Goal: Complete application form

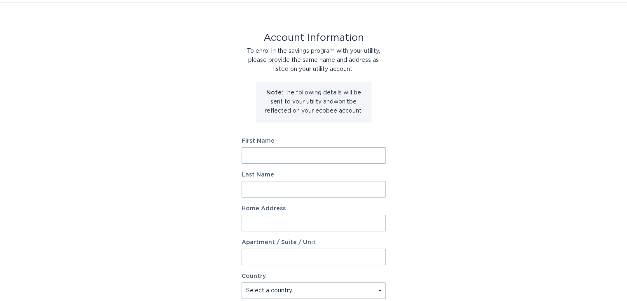
scroll to position [41, 0]
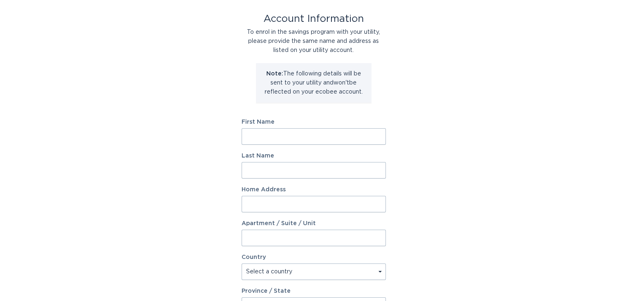
click at [326, 133] on input "First Name" at bounding box center [314, 136] width 144 height 16
type input "David"
click at [305, 172] on input "Last Name" at bounding box center [314, 170] width 144 height 16
type input "DiMarino"
click at [304, 202] on input "Home Address" at bounding box center [314, 204] width 144 height 16
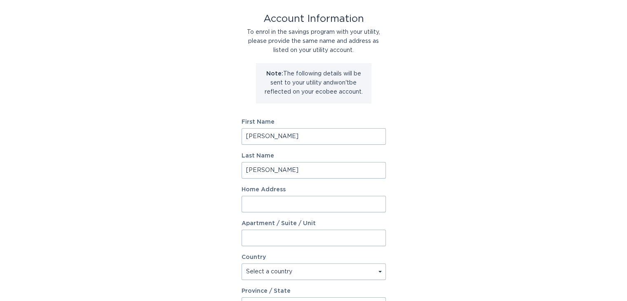
type input "4216 Killigrew Dr"
click at [295, 269] on select "Select a country Canada USA" at bounding box center [314, 272] width 144 height 16
select select "US"
click at [242, 264] on select "Select a country Canada USA" at bounding box center [314, 272] width 144 height 16
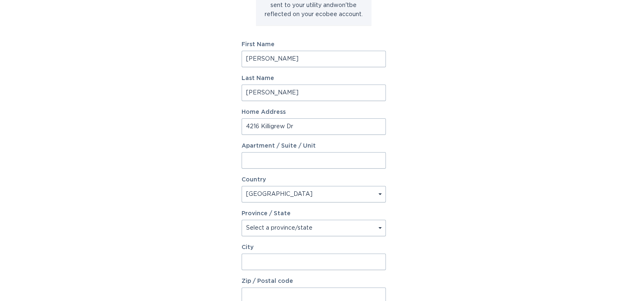
scroll to position [124, 0]
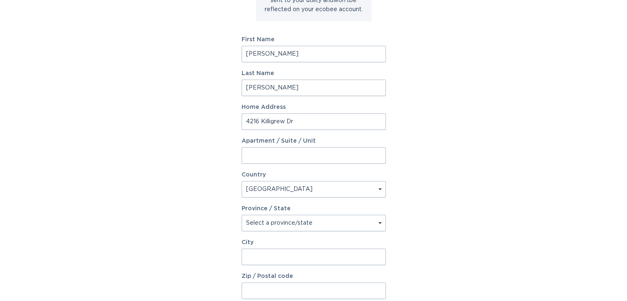
click at [278, 227] on select "Select a province/state Alabama Alaska American Samoa Arizona Arkansas Californ…" at bounding box center [314, 223] width 144 height 16
select select "CA"
click at [242, 215] on select "Select a province/state Alabama Alaska American Samoa Arizona Arkansas Californ…" at bounding box center [314, 223] width 144 height 16
click at [306, 256] on input "City" at bounding box center [314, 257] width 144 height 16
type input "Salida"
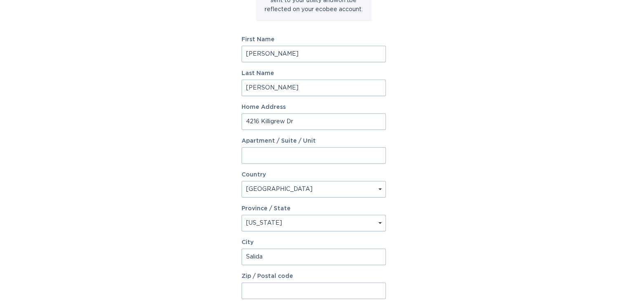
click at [280, 294] on input "Zip / Postal code" at bounding box center [314, 291] width 144 height 16
type input "95368"
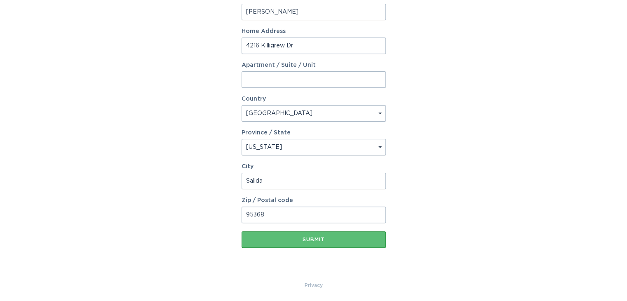
scroll to position [201, 0]
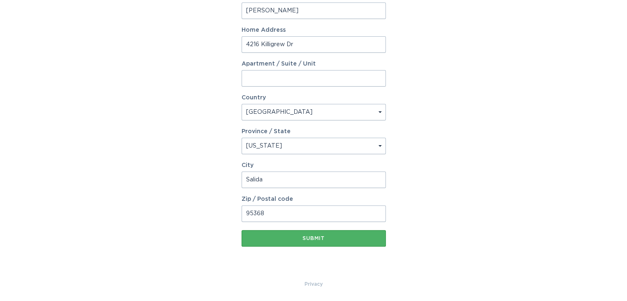
click at [295, 231] on button "Submit" at bounding box center [314, 238] width 144 height 16
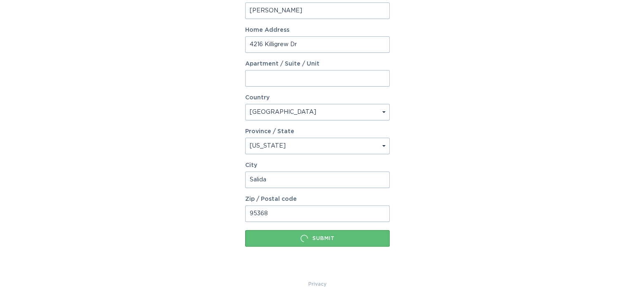
scroll to position [0, 0]
